Goal: Task Accomplishment & Management: Use online tool/utility

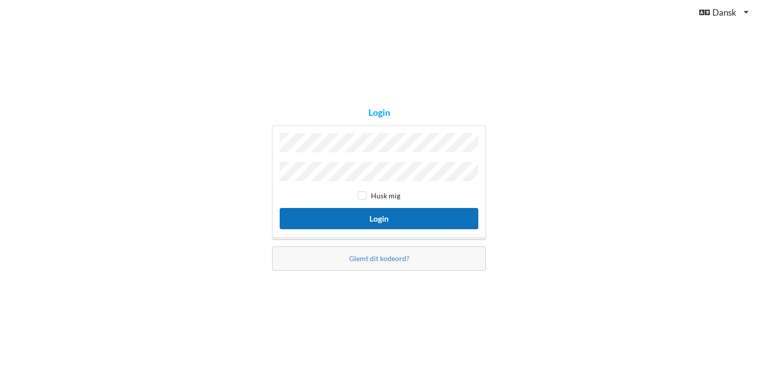
click at [372, 219] on button "Login" at bounding box center [379, 218] width 199 height 21
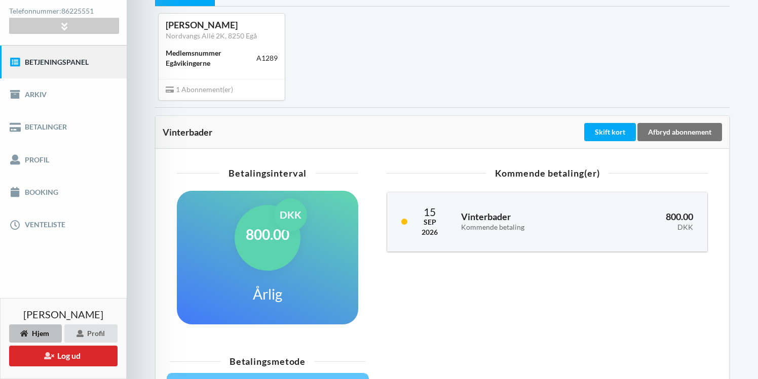
scroll to position [92, 0]
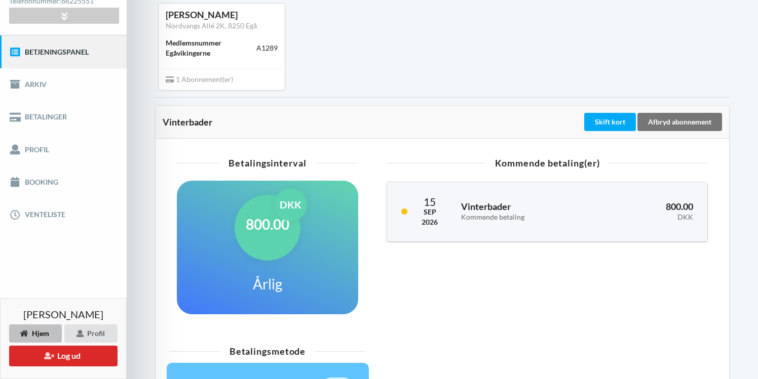
click at [69, 49] on link "Betjeningspanel" at bounding box center [63, 51] width 127 height 32
click at [40, 186] on link "Booking" at bounding box center [63, 182] width 127 height 32
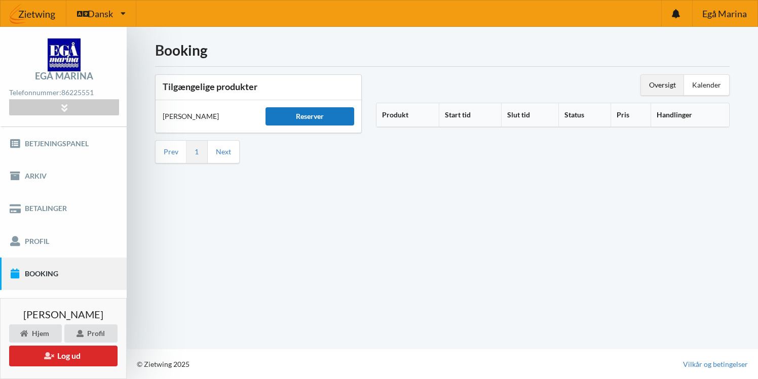
click at [298, 119] on div "Reserver" at bounding box center [309, 116] width 89 height 18
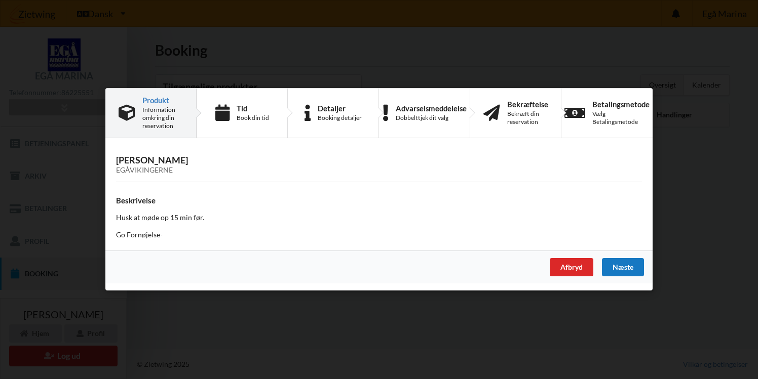
click at [623, 270] on div "Næste" at bounding box center [623, 268] width 42 height 18
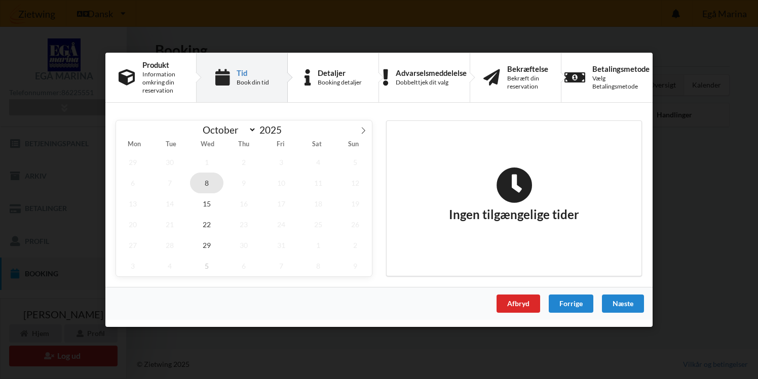
click at [207, 185] on span "8" at bounding box center [206, 182] width 33 height 21
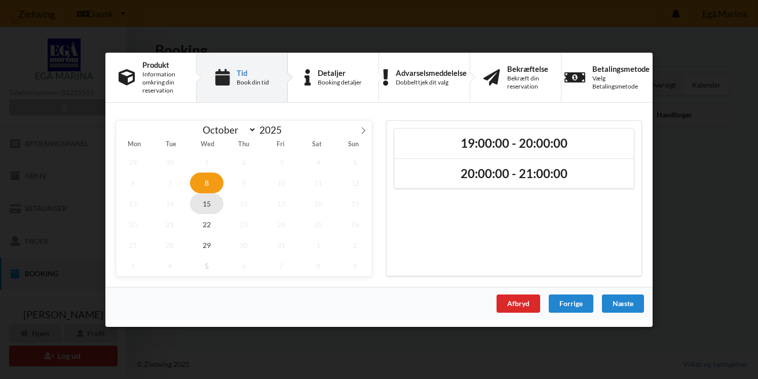
click at [206, 203] on span "15" at bounding box center [206, 203] width 33 height 21
click at [206, 183] on span "8" at bounding box center [206, 182] width 33 height 21
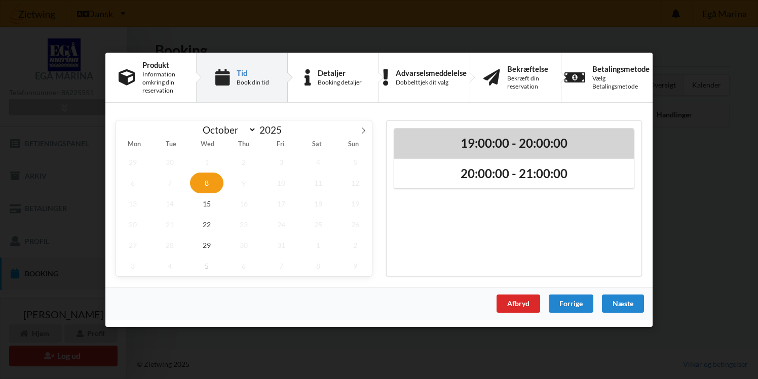
click at [484, 154] on div "19:00:00 - 20:00:00" at bounding box center [514, 143] width 240 height 30
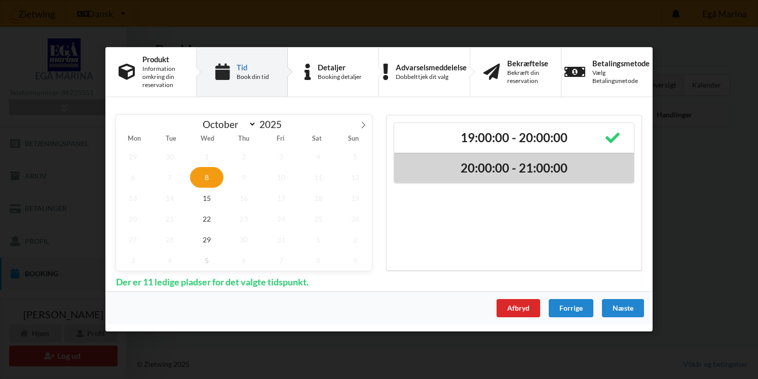
click at [482, 168] on h2 "20:00:00 - 21:00:00" at bounding box center [513, 169] width 225 height 16
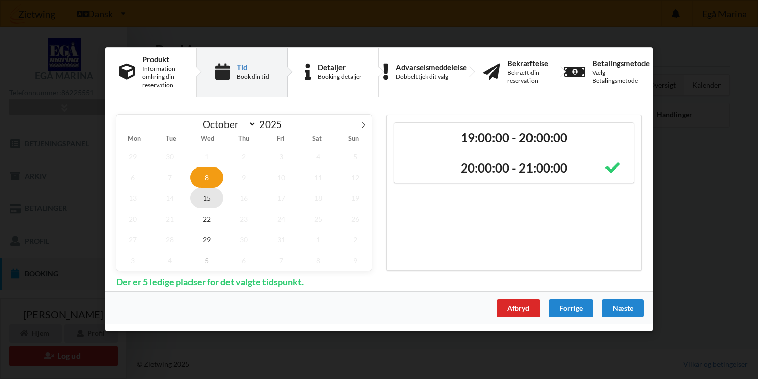
click at [206, 201] on span "15" at bounding box center [206, 198] width 33 height 21
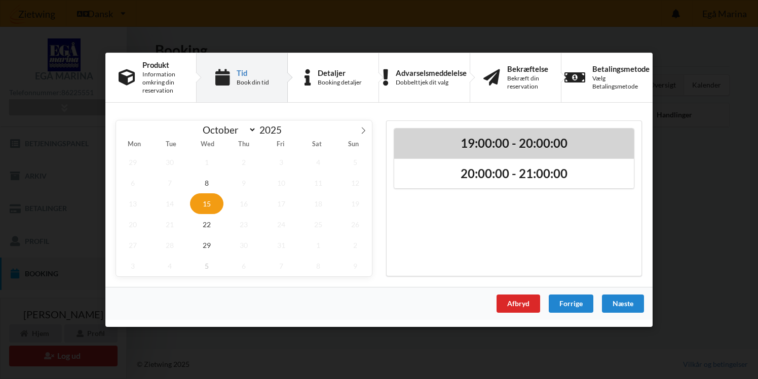
click at [498, 143] on h2 "19:00:00 - 20:00:00" at bounding box center [513, 143] width 225 height 16
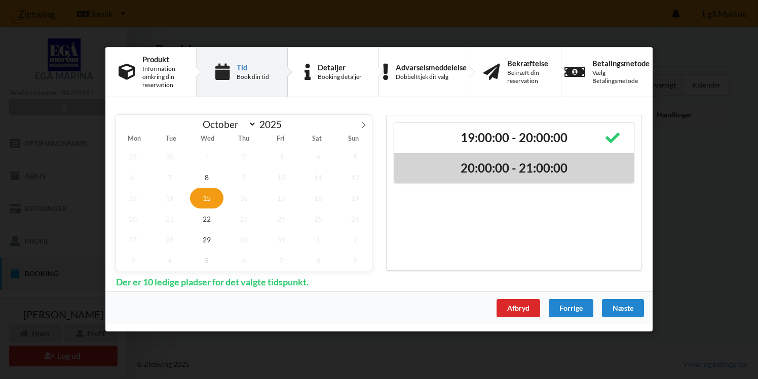
click at [501, 169] on h2 "20:00:00 - 21:00:00" at bounding box center [513, 169] width 225 height 16
